Goal: Task Accomplishment & Management: Manage account settings

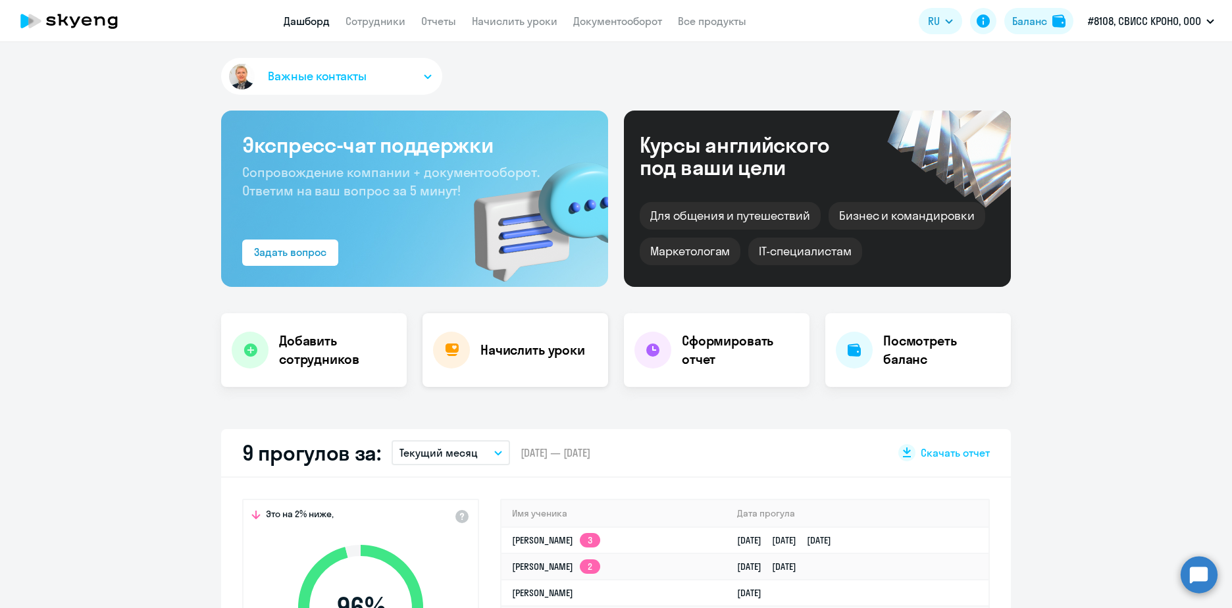
click at [516, 350] on h4 "Начислить уроки" at bounding box center [532, 350] width 105 height 18
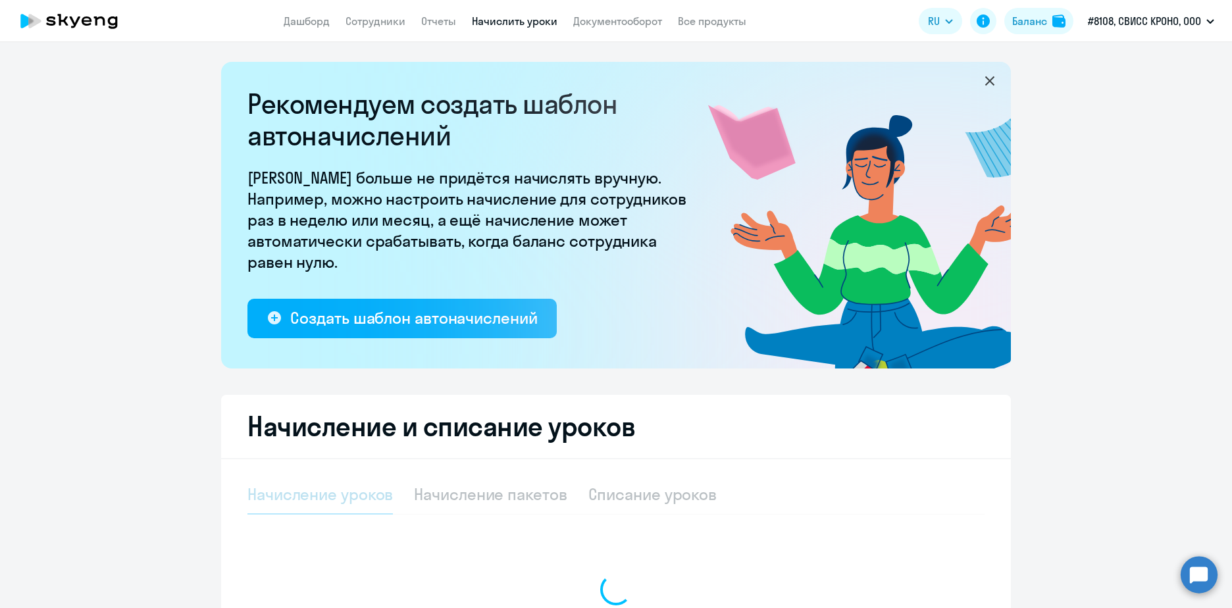
select select "10"
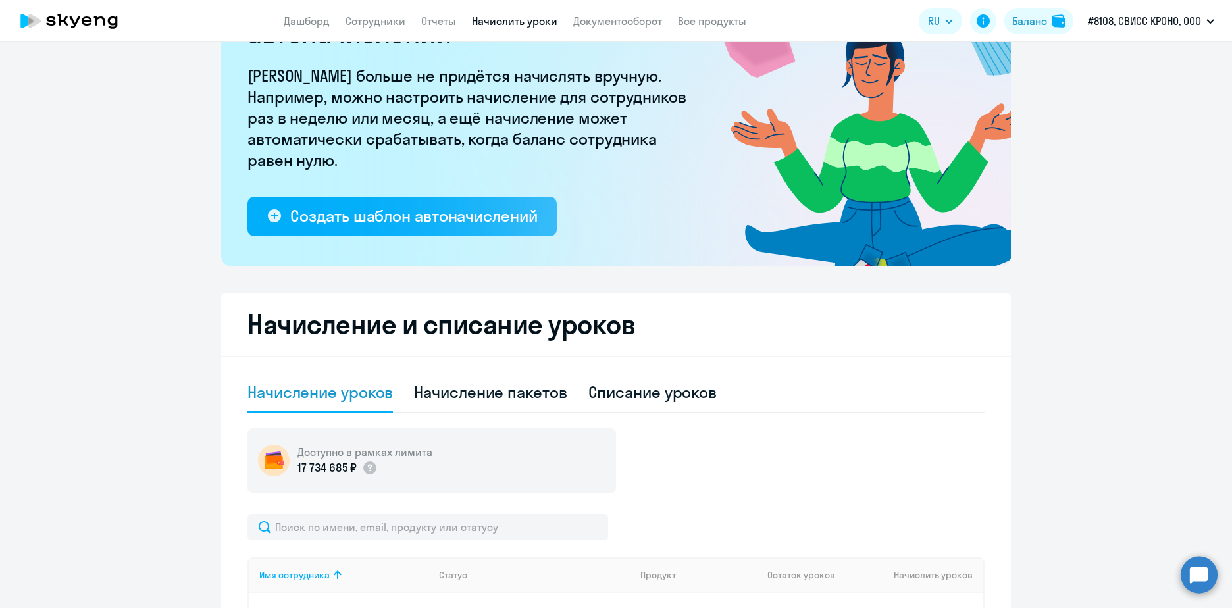
scroll to position [395, 0]
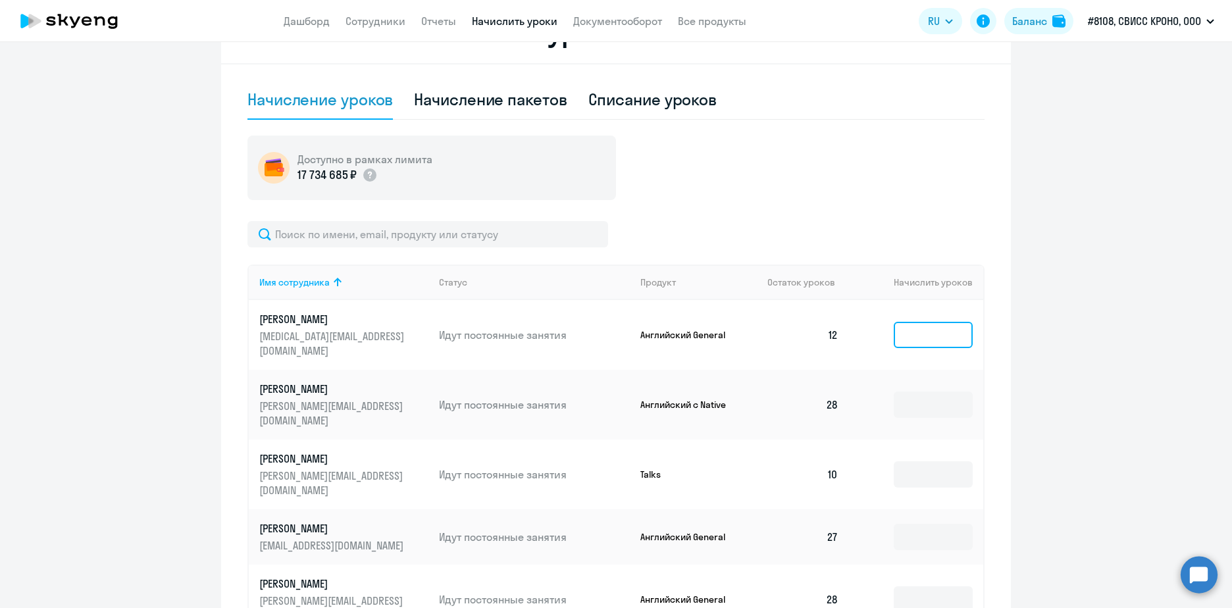
click at [923, 334] on input at bounding box center [933, 335] width 79 height 26
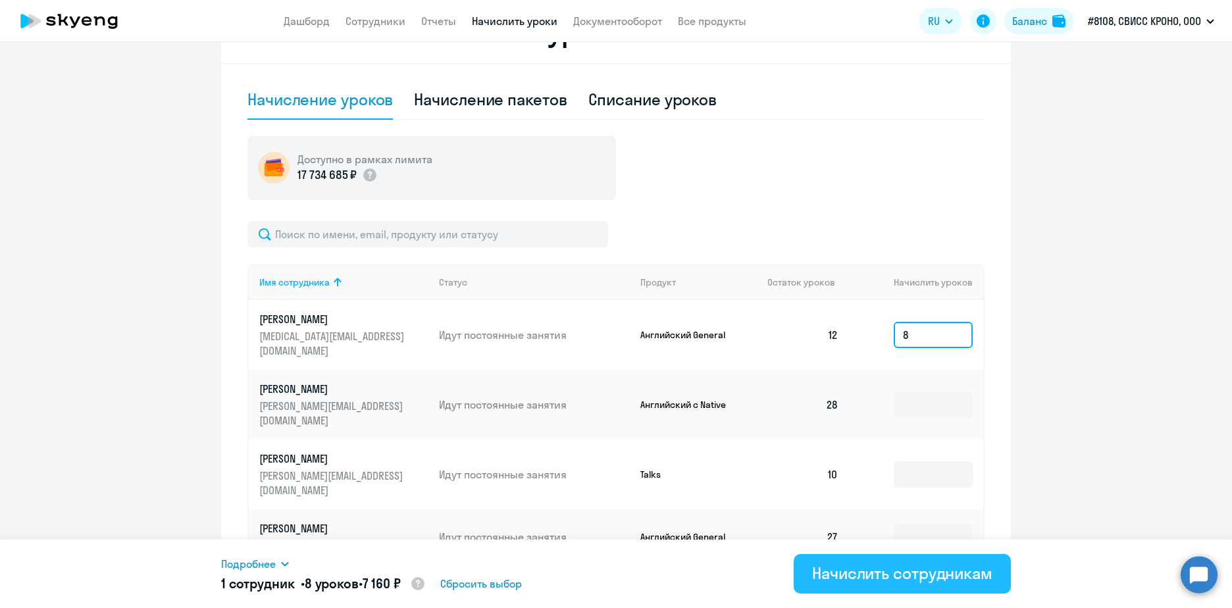
type input "8"
click at [877, 576] on div "Начислить сотрудникам" at bounding box center [902, 573] width 180 height 21
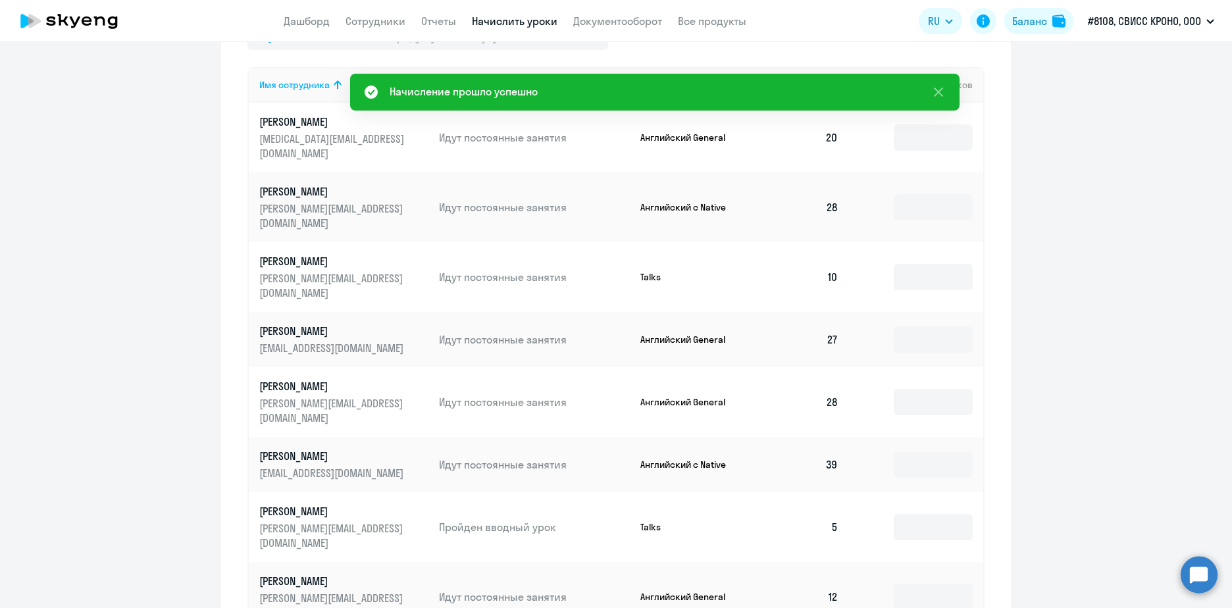
scroll to position [658, 0]
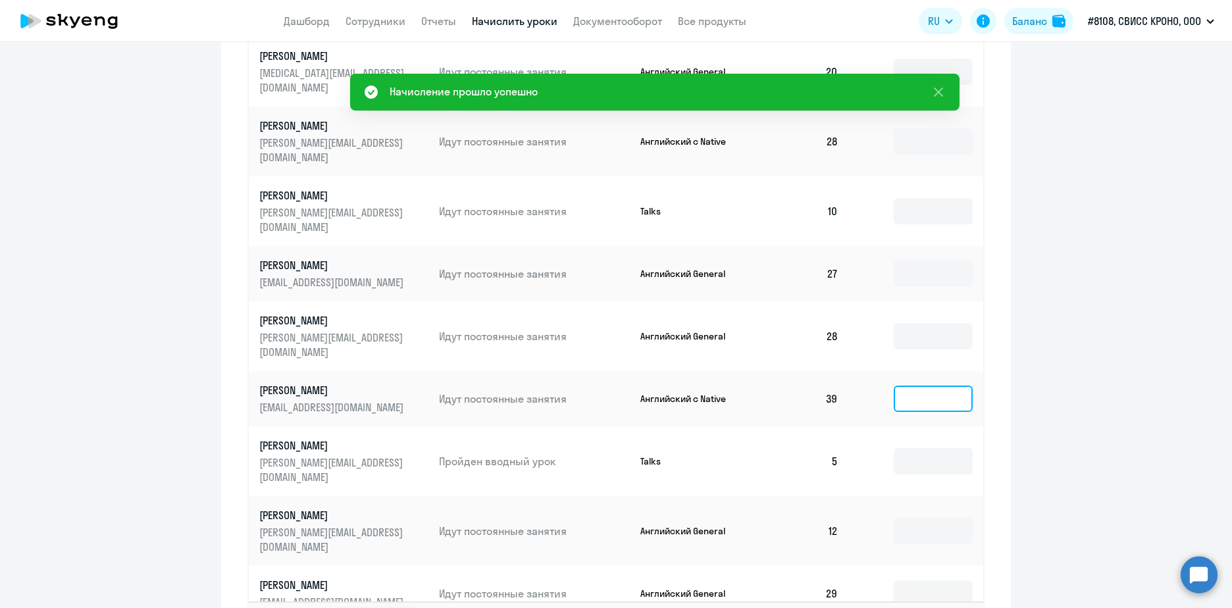
click at [919, 386] on input at bounding box center [933, 399] width 79 height 26
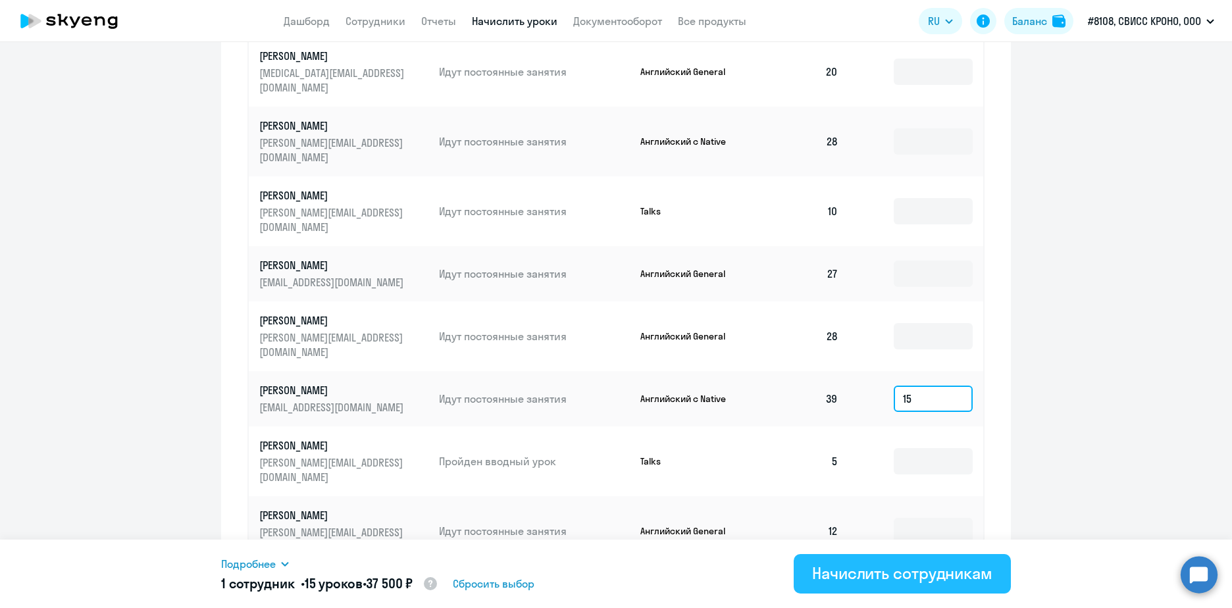
type input "15"
click at [856, 574] on div "Начислить сотрудникам" at bounding box center [902, 573] width 180 height 21
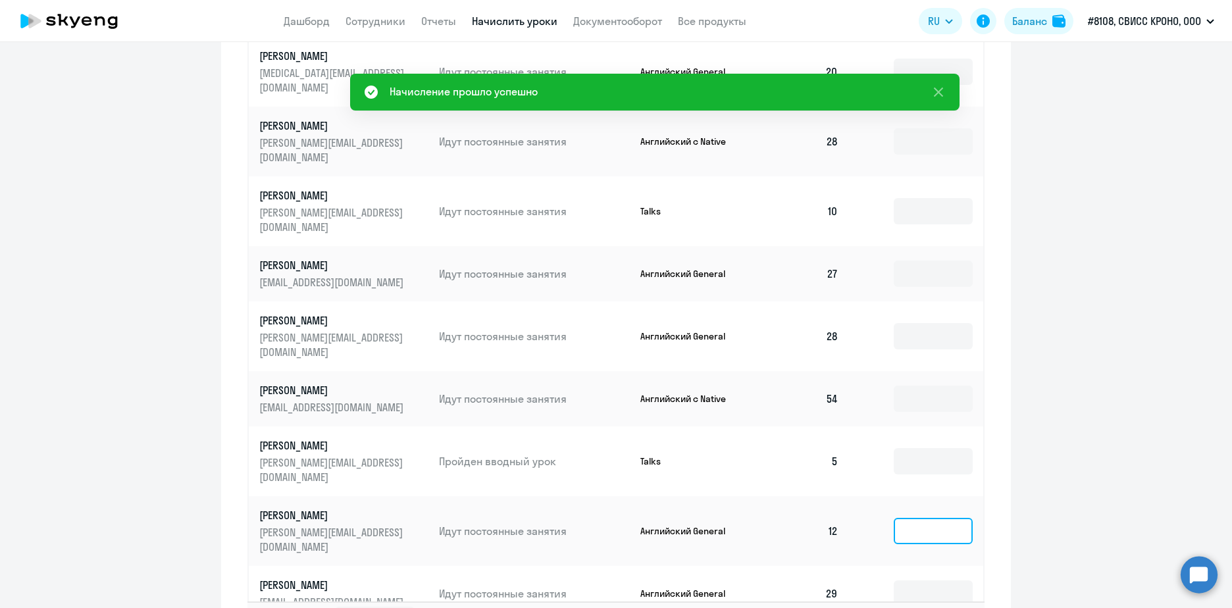
click at [906, 518] on input at bounding box center [933, 531] width 79 height 26
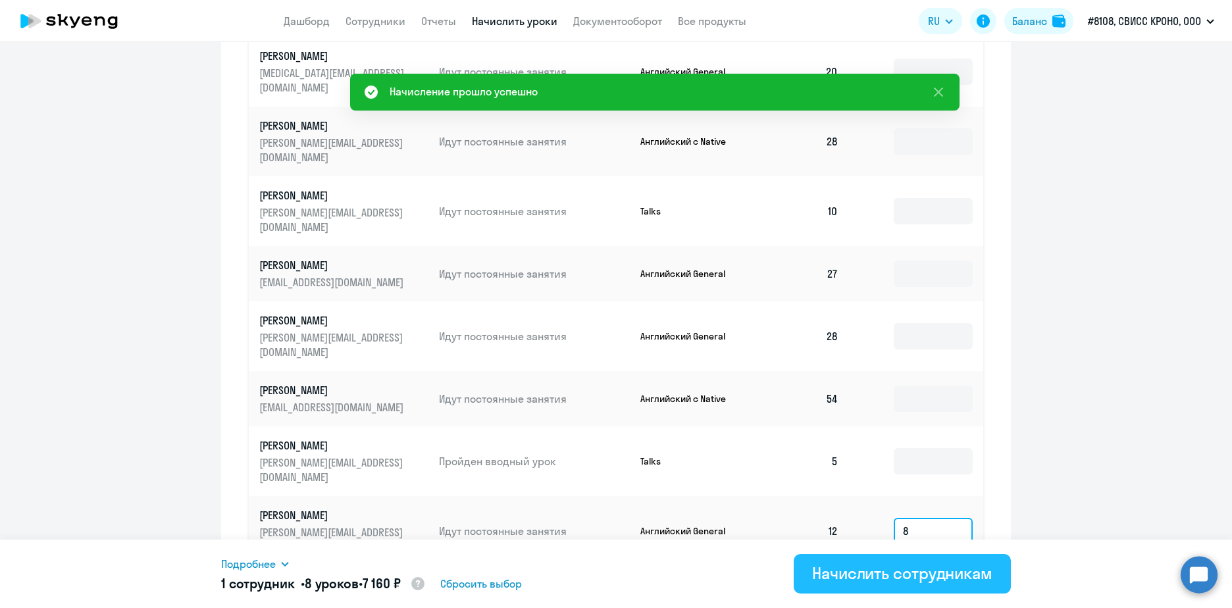
type input "8"
click at [891, 573] on div "Начислить сотрудникам" at bounding box center [902, 573] width 180 height 21
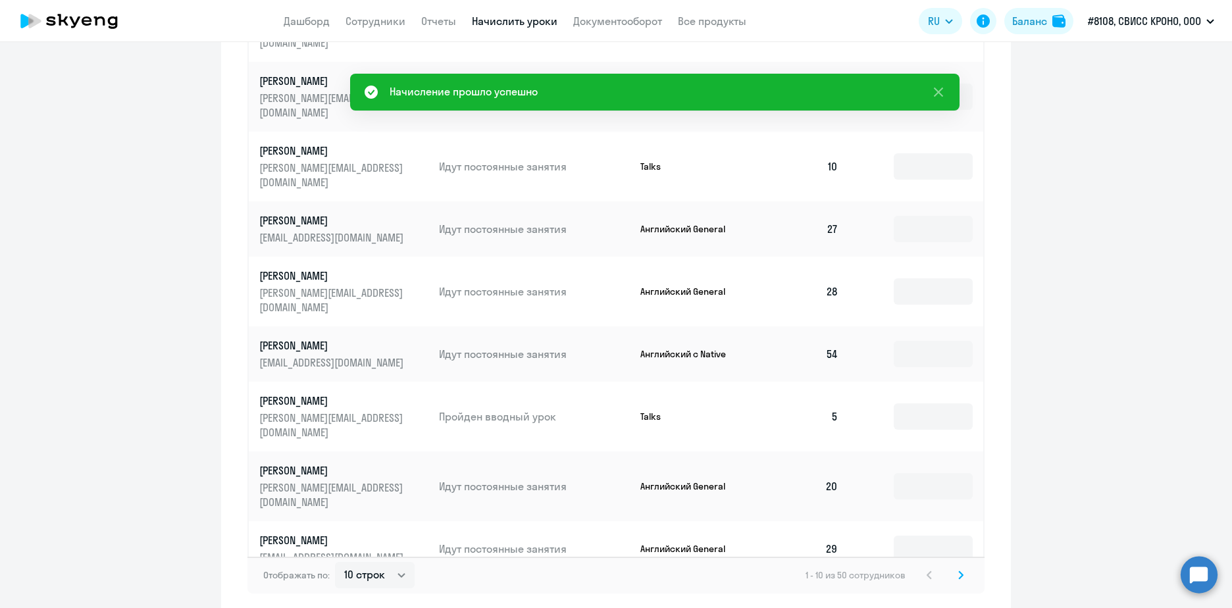
scroll to position [750, 0]
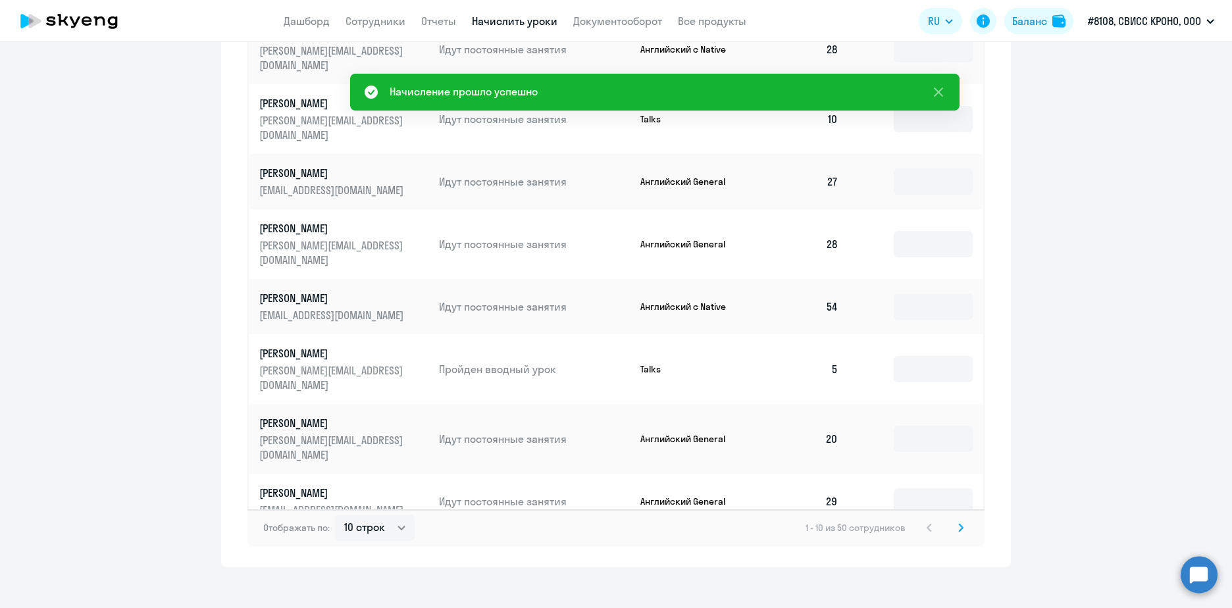
click at [958, 523] on icon at bounding box center [960, 527] width 5 height 9
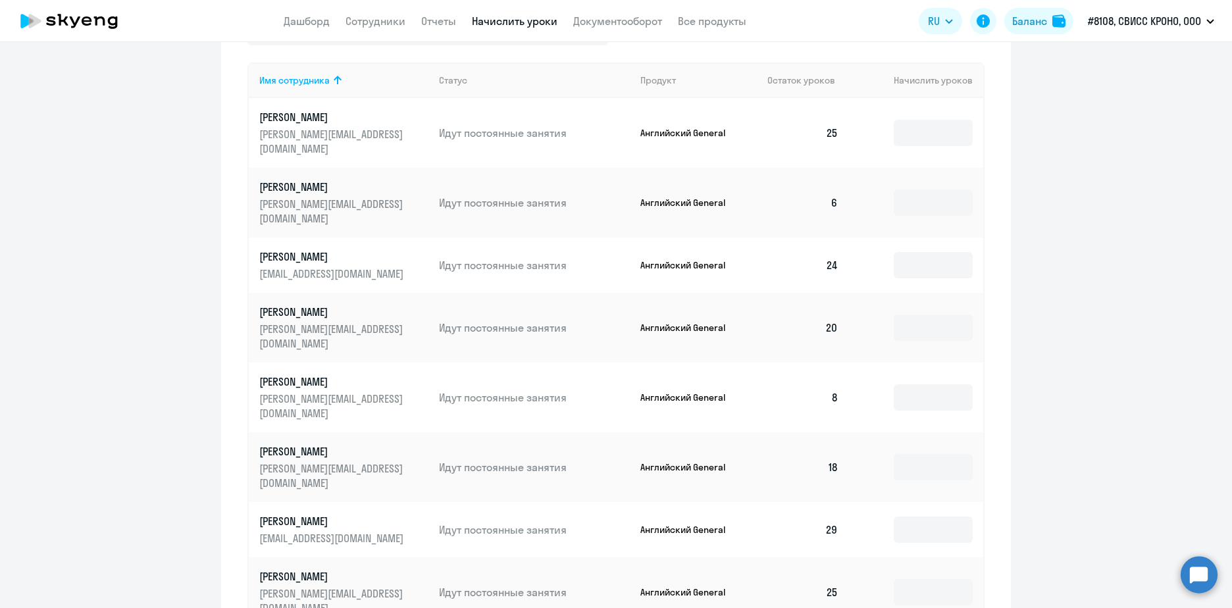
scroll to position [684, 0]
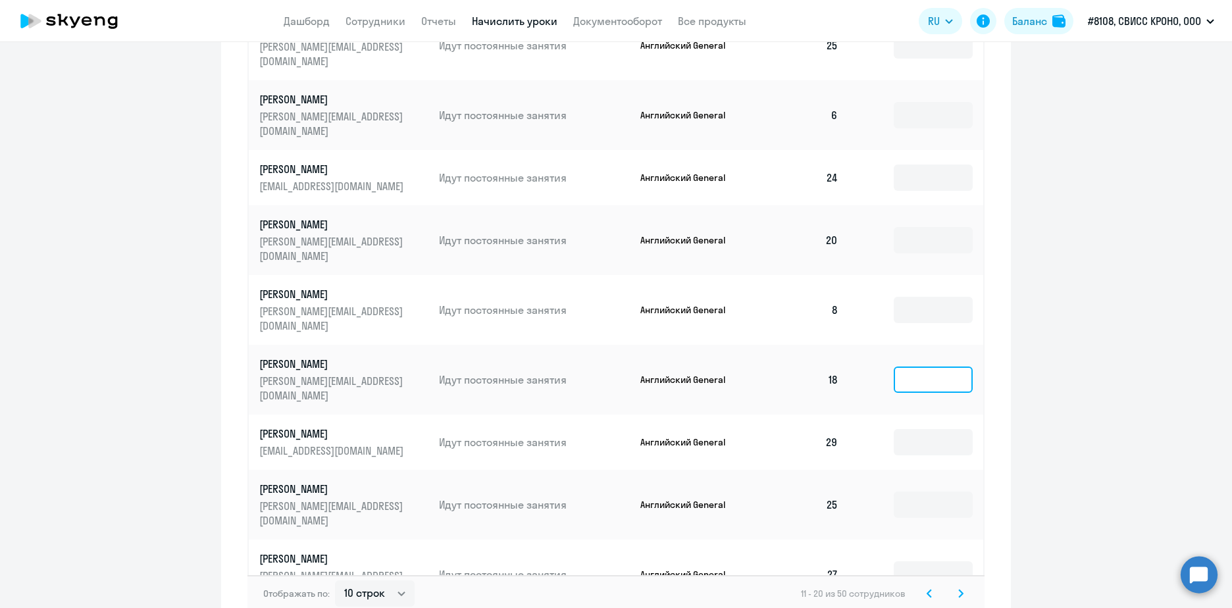
click at [927, 367] on input at bounding box center [933, 380] width 79 height 26
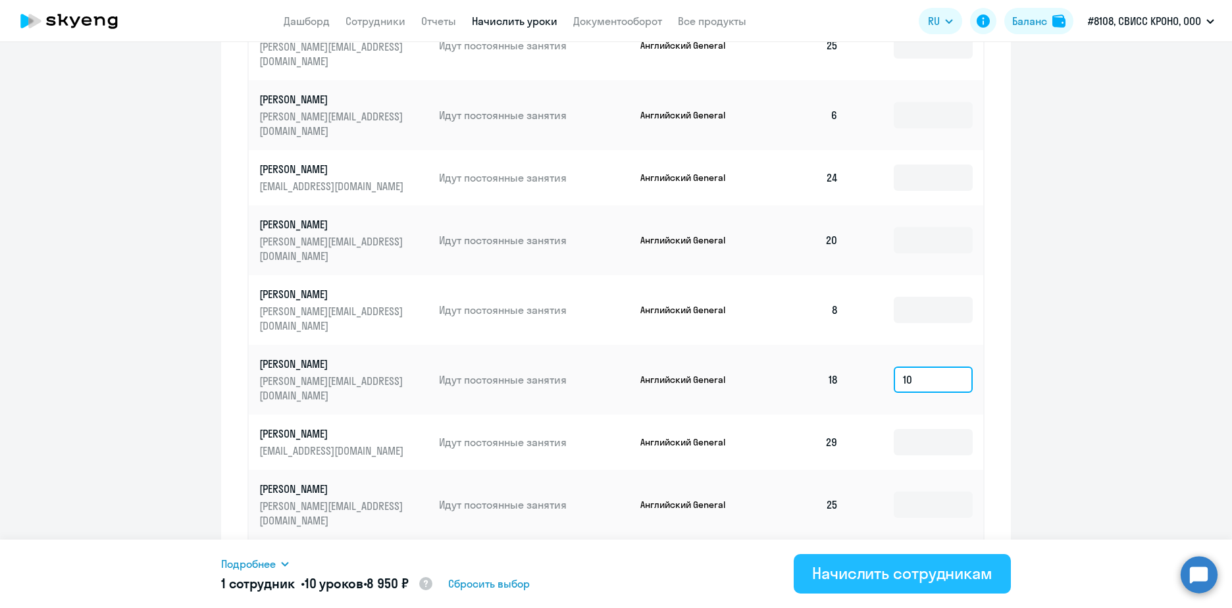
type input "10"
click at [931, 572] on div "Начислить сотрудникам" at bounding box center [902, 573] width 180 height 21
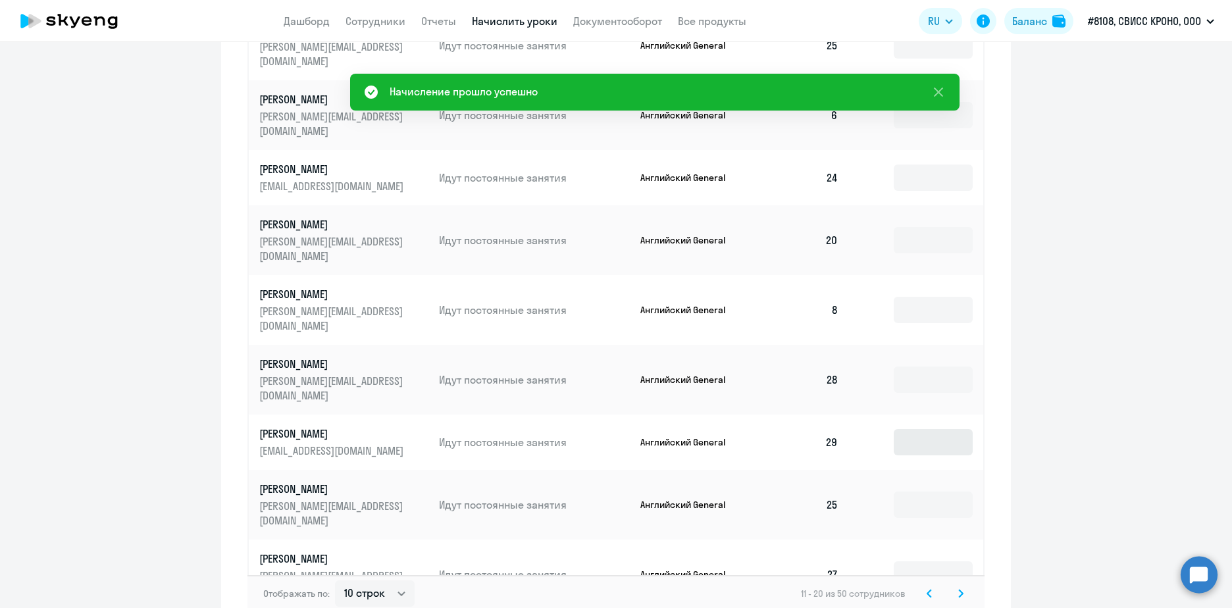
scroll to position [750, 0]
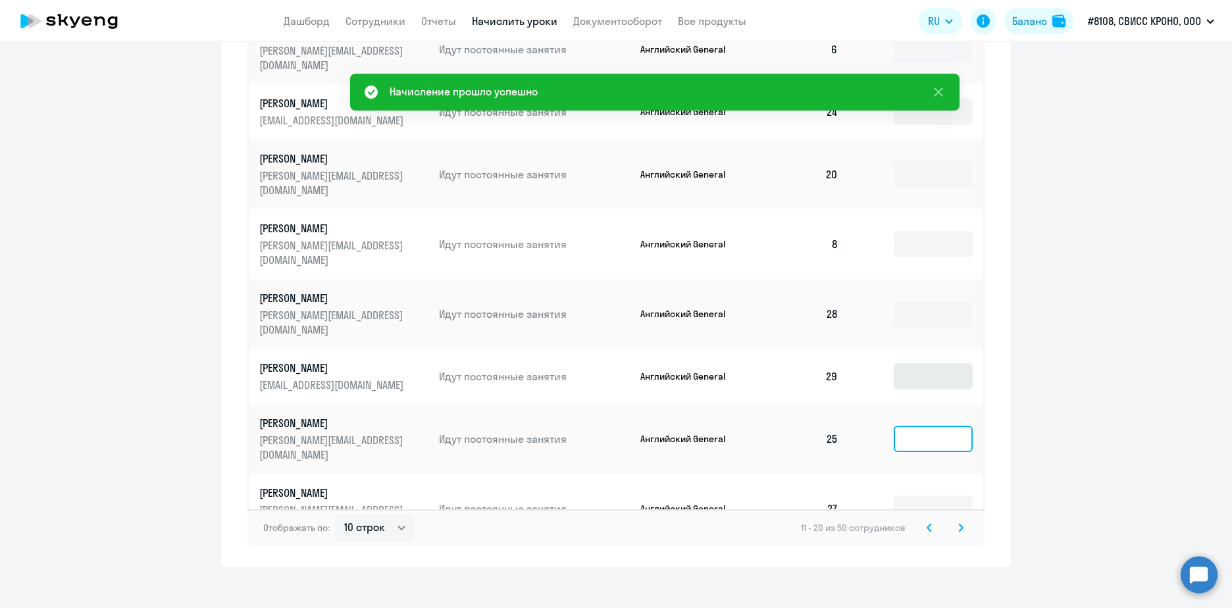
click at [941, 426] on input at bounding box center [933, 439] width 79 height 26
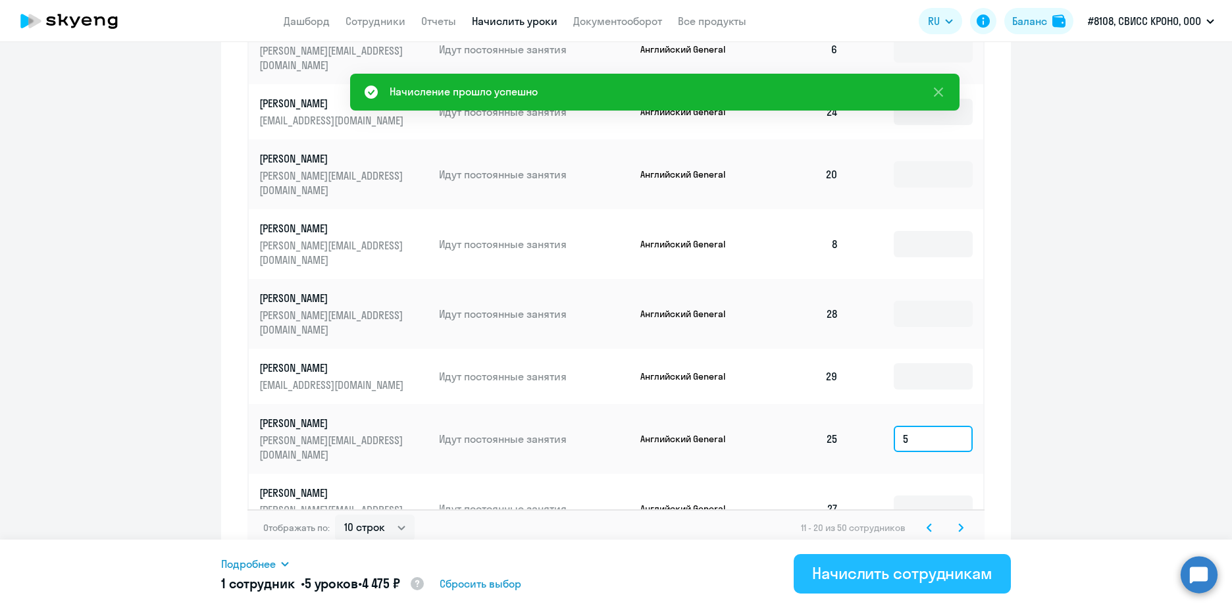
type input "5"
click at [891, 584] on button "Начислить сотрудникам" at bounding box center [902, 573] width 217 height 39
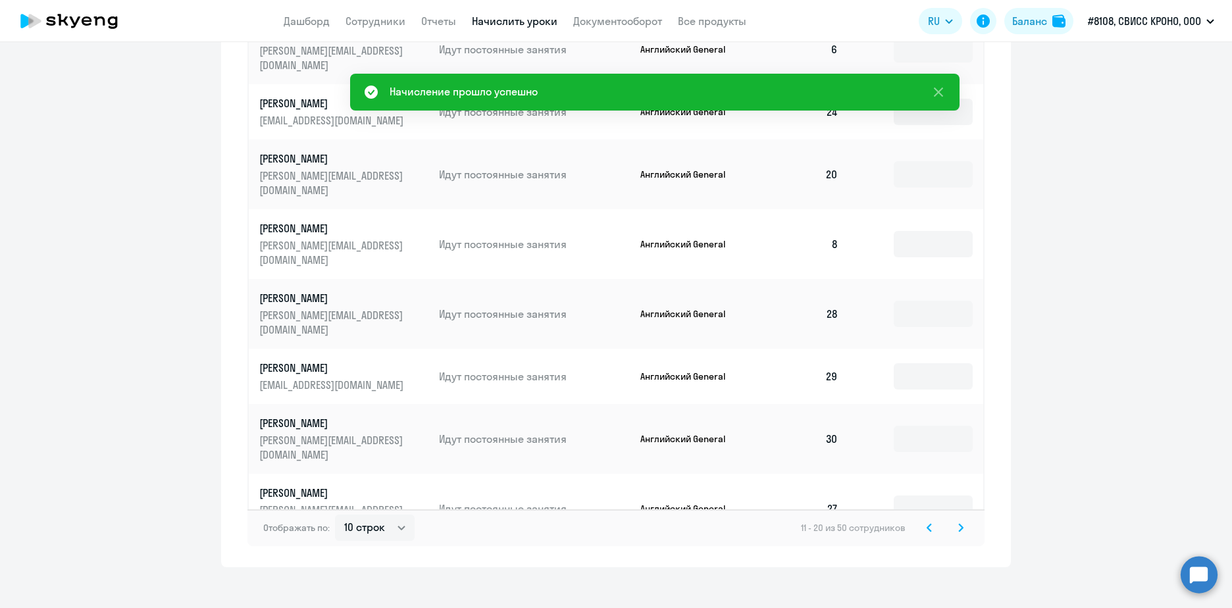
click at [958, 523] on icon at bounding box center [960, 527] width 5 height 9
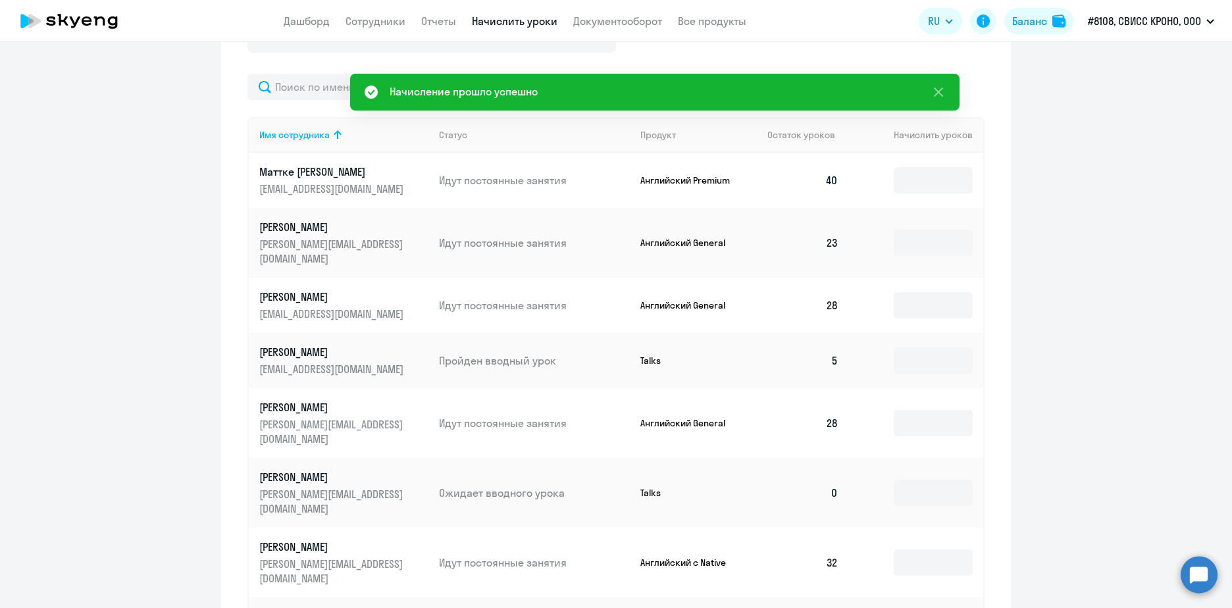
scroll to position [487, 0]
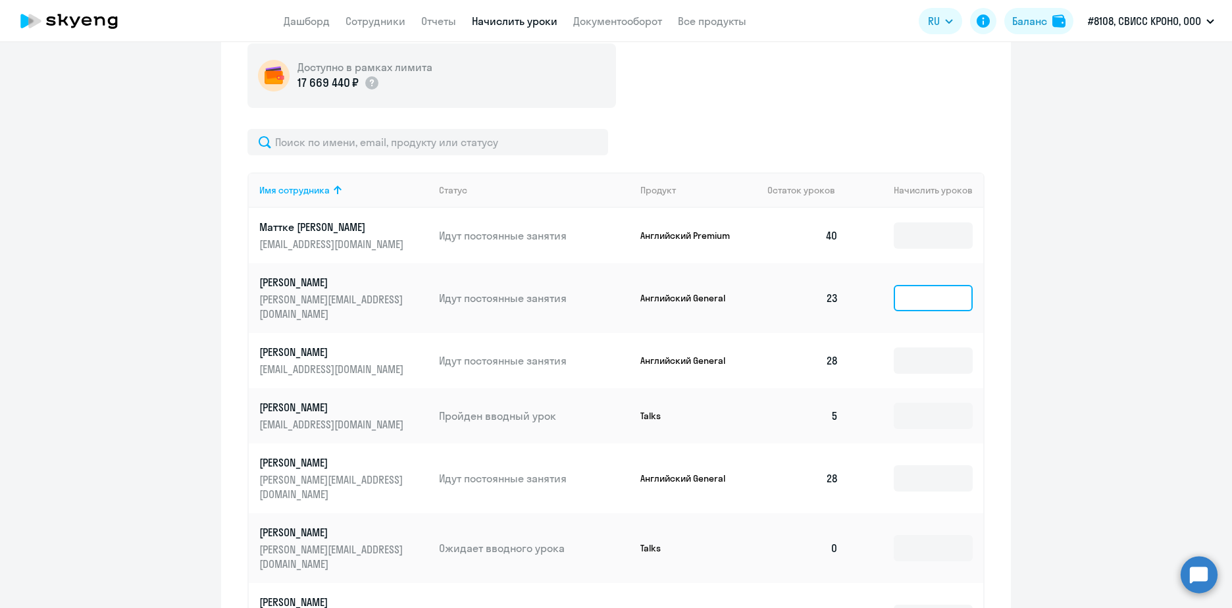
click at [906, 294] on input at bounding box center [933, 298] width 79 height 26
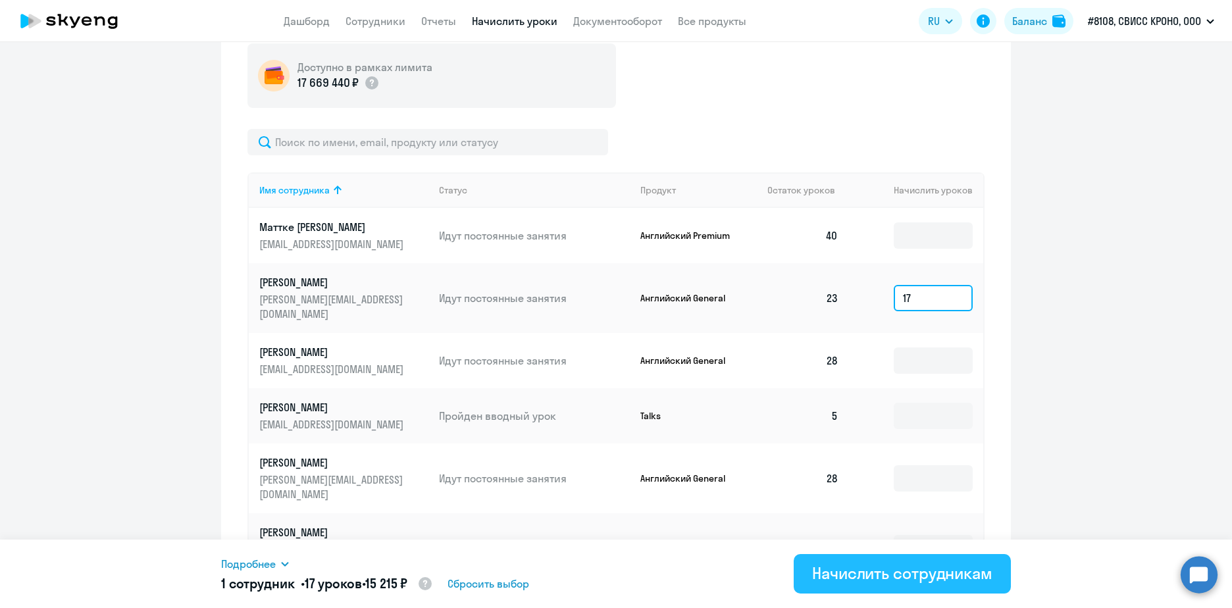
type input "17"
click at [889, 573] on div "Начислить сотрудникам" at bounding box center [902, 573] width 180 height 21
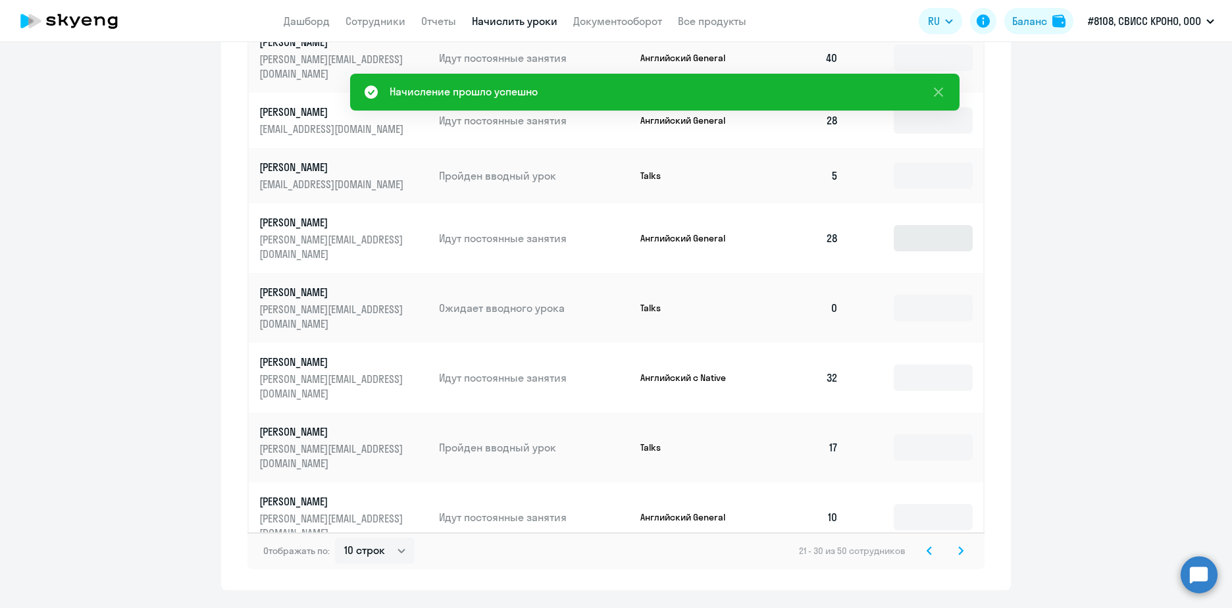
scroll to position [750, 0]
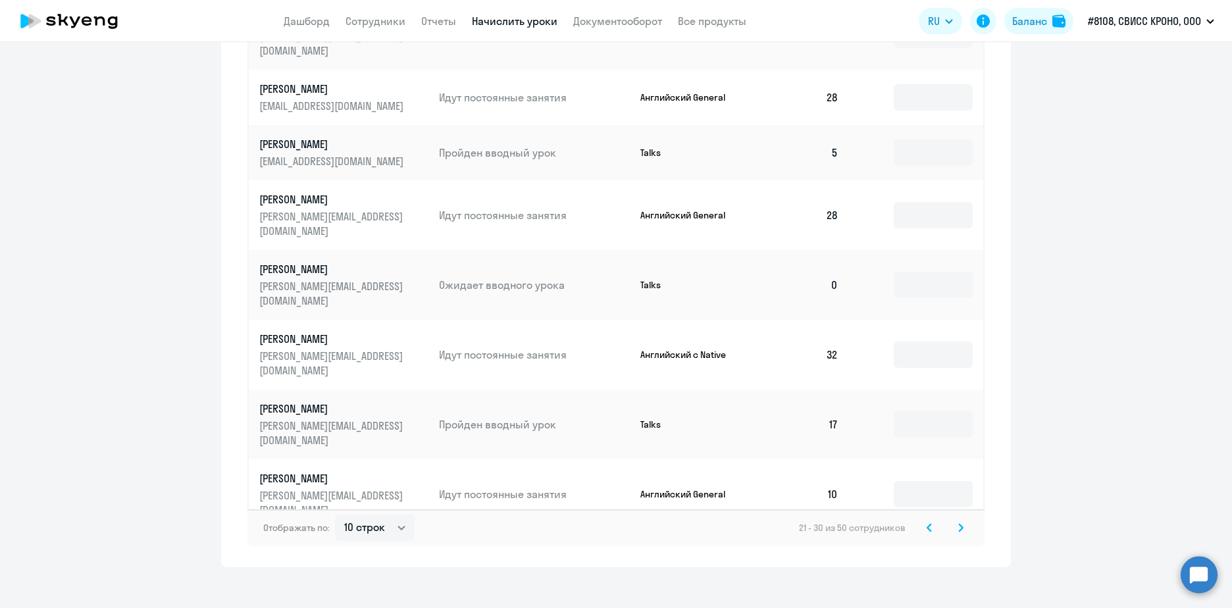
click at [959, 524] on icon at bounding box center [961, 527] width 4 height 7
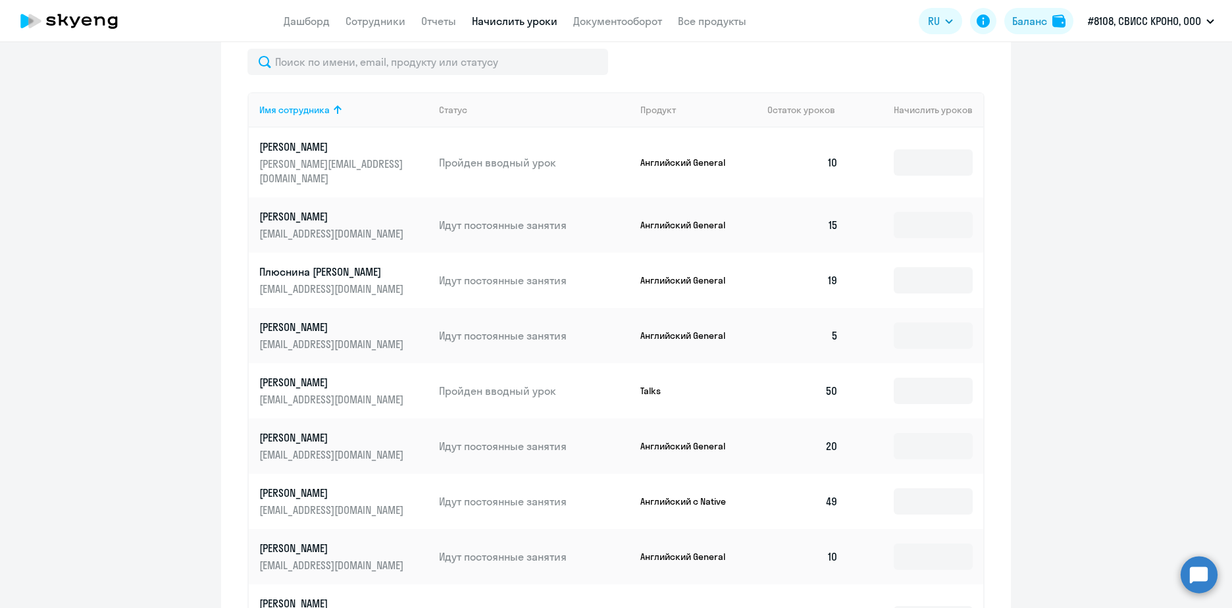
scroll to position [553, 0]
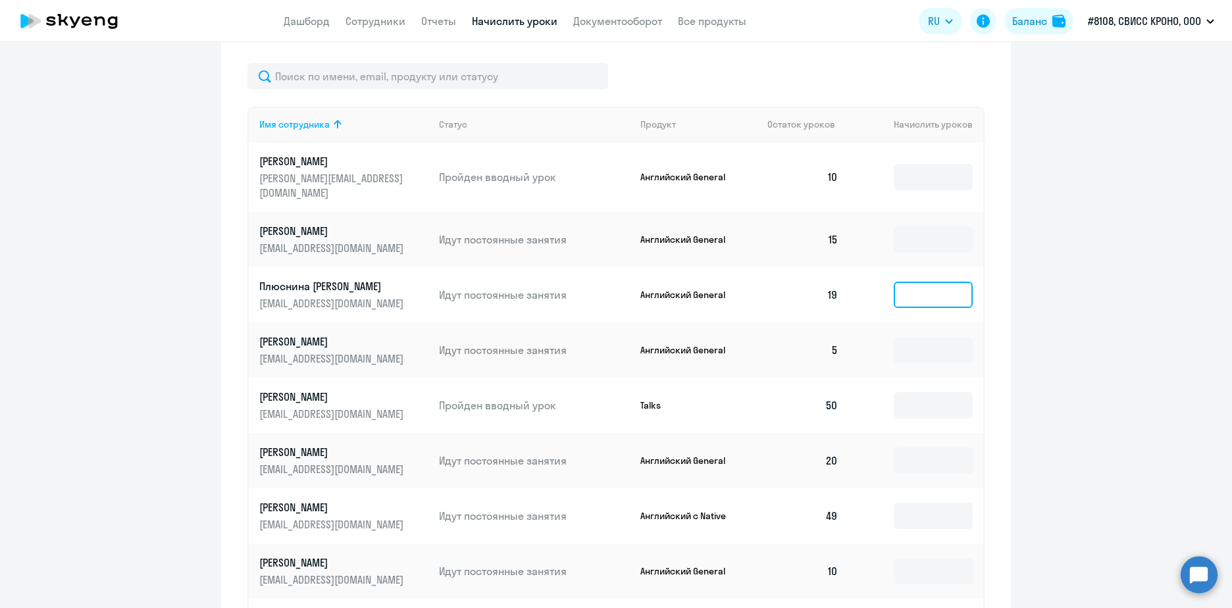
click at [917, 282] on input at bounding box center [933, 295] width 79 height 26
click at [911, 392] on input at bounding box center [933, 405] width 79 height 26
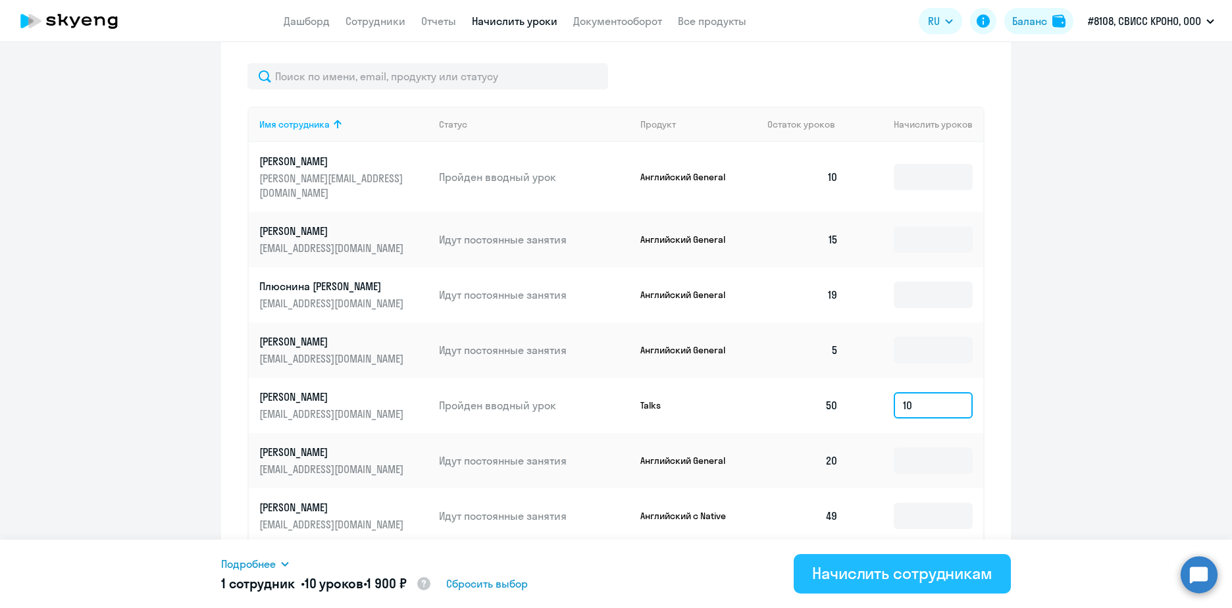
type input "10"
click at [867, 583] on div "Начислить сотрудникам" at bounding box center [902, 573] width 180 height 21
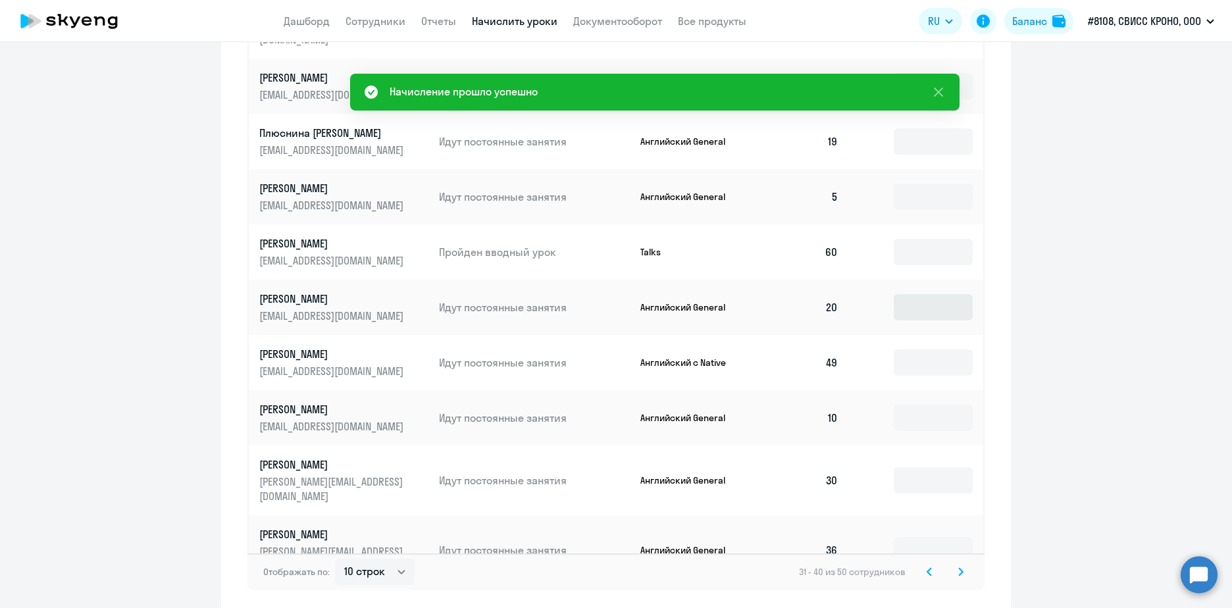
scroll to position [750, 0]
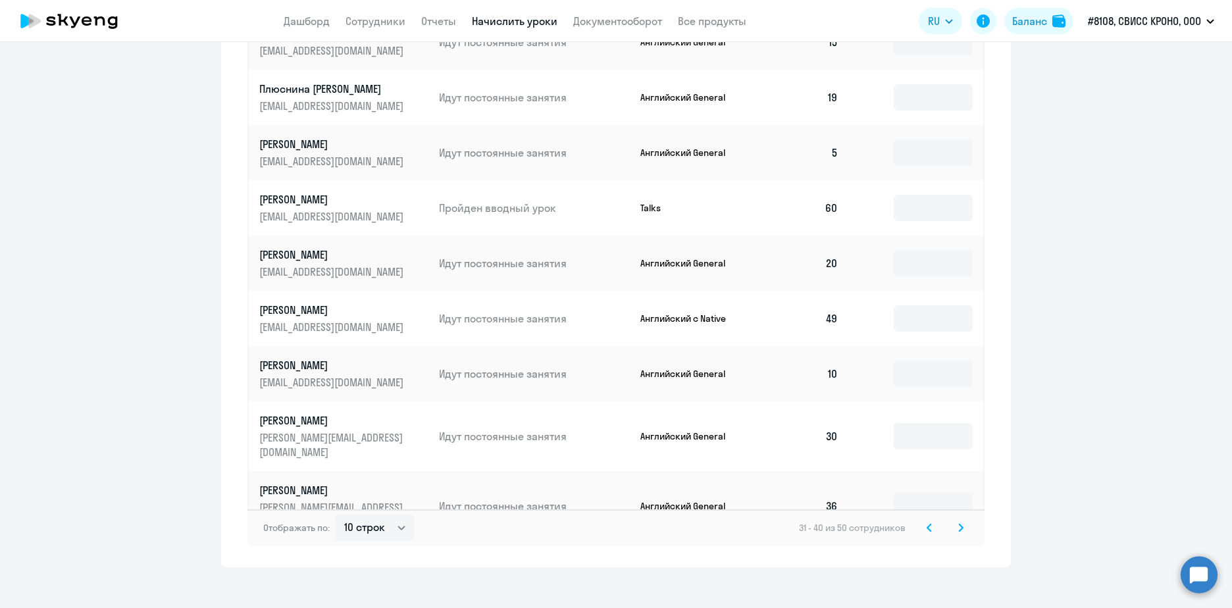
click at [962, 520] on svg-icon at bounding box center [961, 528] width 16 height 16
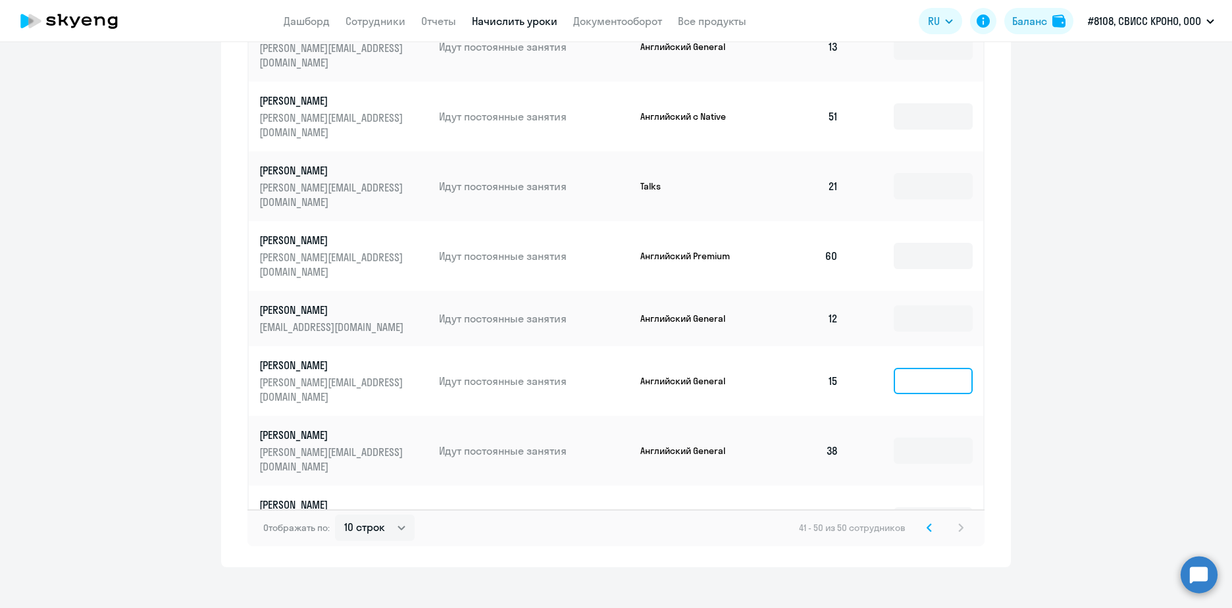
click at [926, 368] on input at bounding box center [933, 381] width 79 height 26
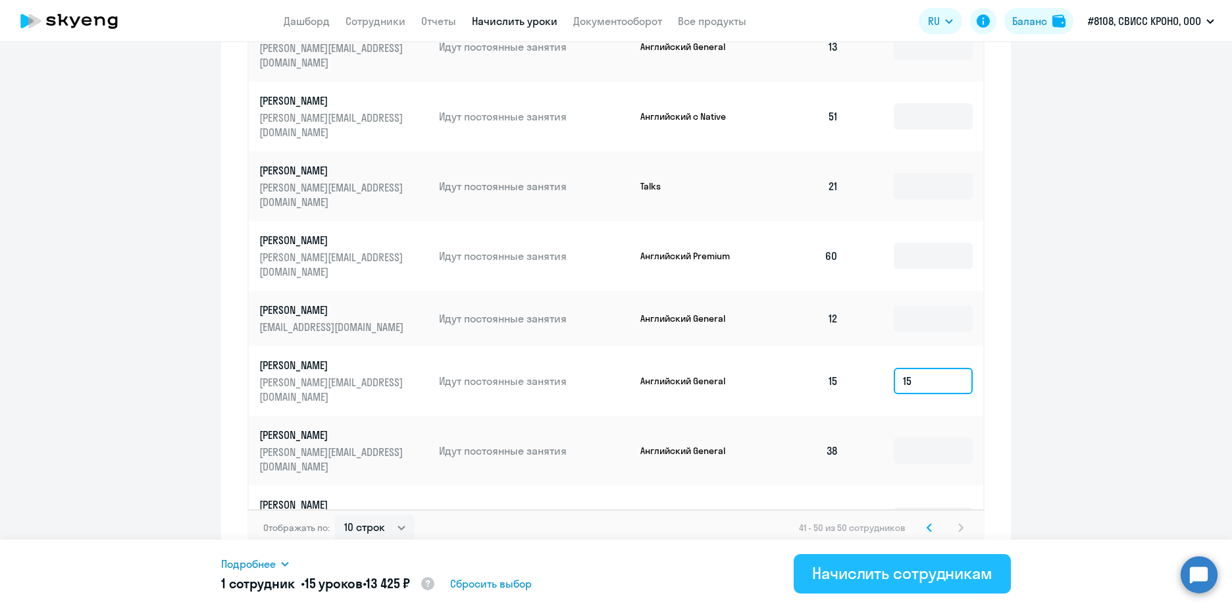
type input "15"
click at [935, 575] on div "Начислить сотрудникам" at bounding box center [902, 573] width 180 height 21
